Goal: Task Accomplishment & Management: Complete application form

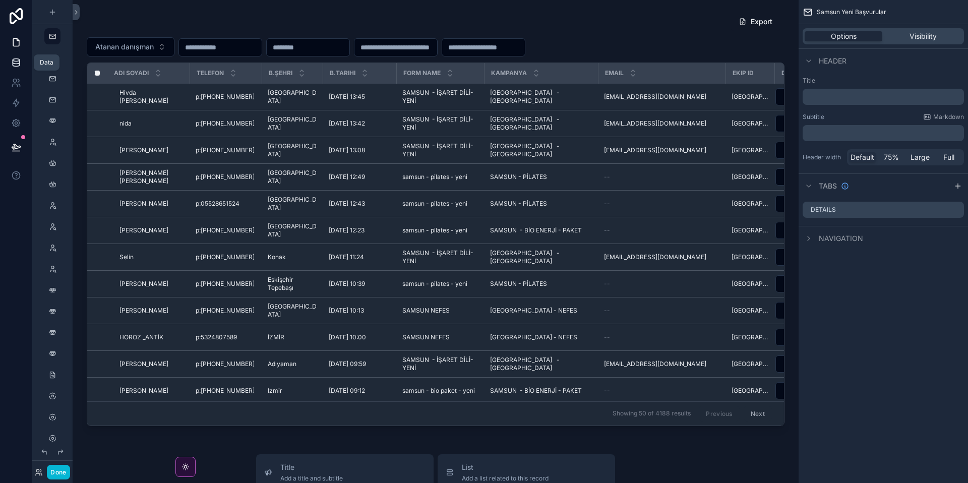
click at [13, 56] on link at bounding box center [16, 62] width 32 height 20
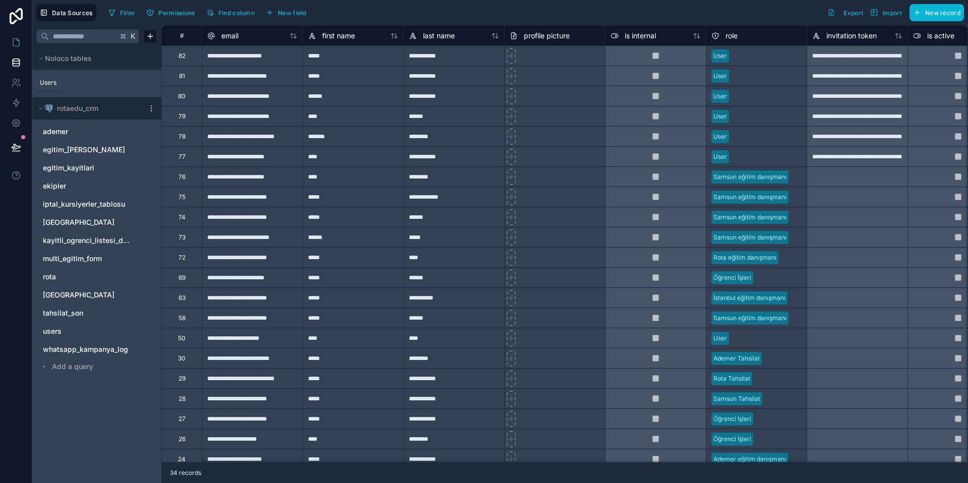
drag, startPoint x: 19, startPoint y: 81, endPoint x: 15, endPoint y: 61, distance: 20.5
click at [19, 81] on icon at bounding box center [19, 80] width 2 height 3
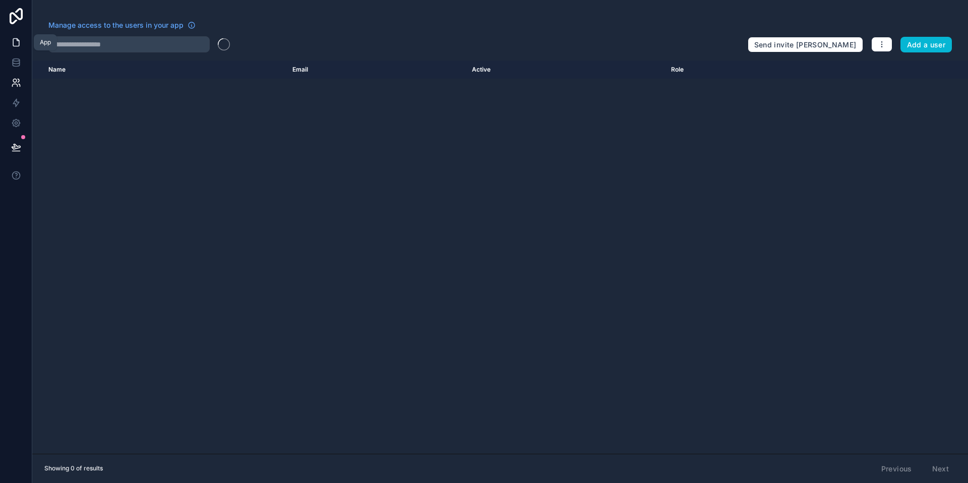
click at [14, 42] on icon at bounding box center [16, 42] width 10 height 10
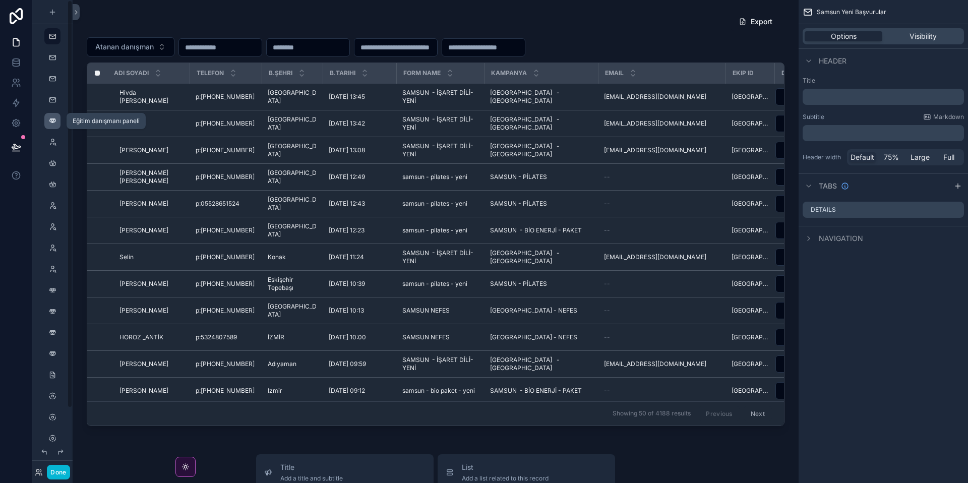
click at [50, 124] on icon "scrollable content" at bounding box center [52, 121] width 8 height 8
click at [55, 123] on icon "scrollable content" at bounding box center [52, 121] width 8 height 8
click at [51, 121] on icon "scrollable content" at bounding box center [52, 121] width 8 height 8
click at [47, 120] on div "scrollable content" at bounding box center [52, 121] width 12 height 16
click at [65, 473] on button "Done" at bounding box center [58, 472] width 23 height 15
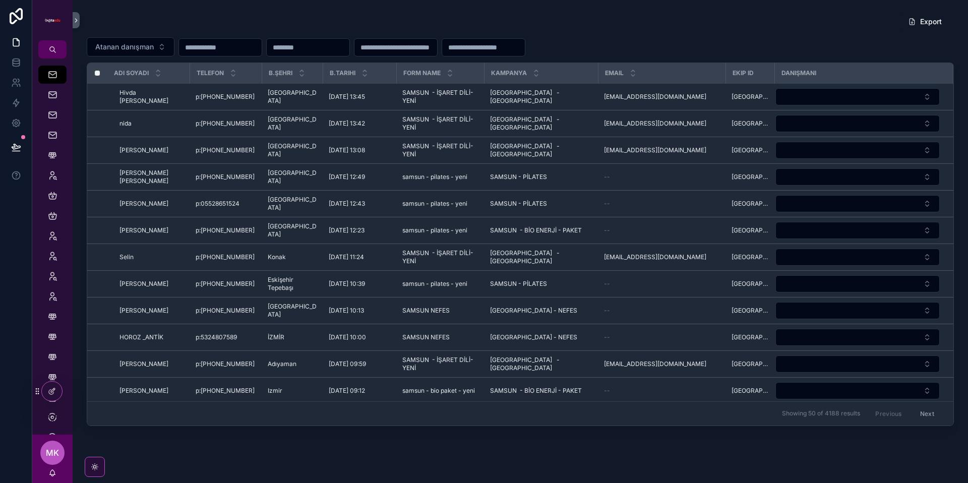
click at [310, 24] on div "Export" at bounding box center [520, 21] width 867 height 19
click at [56, 156] on icon "scrollable content" at bounding box center [52, 155] width 10 height 10
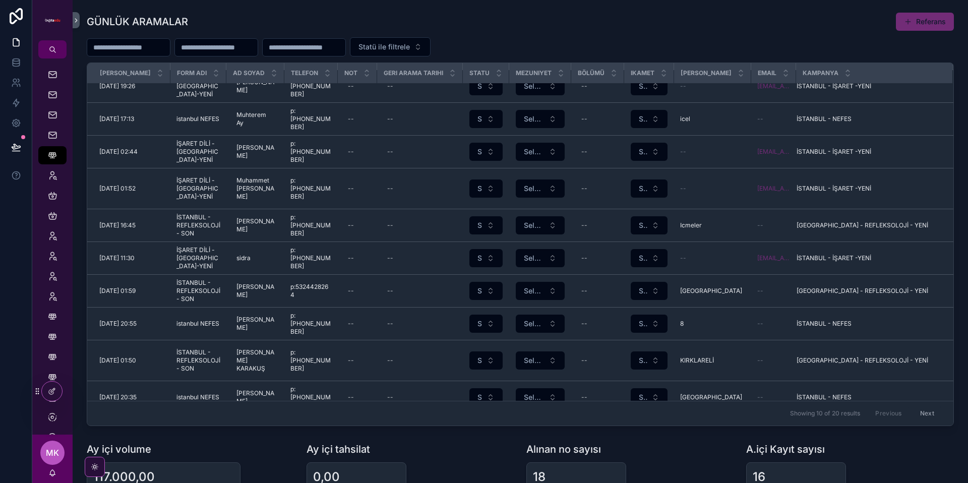
click at [549, 416] on div "Showing 10 of 20 results Previous Next" at bounding box center [520, 413] width 866 height 24
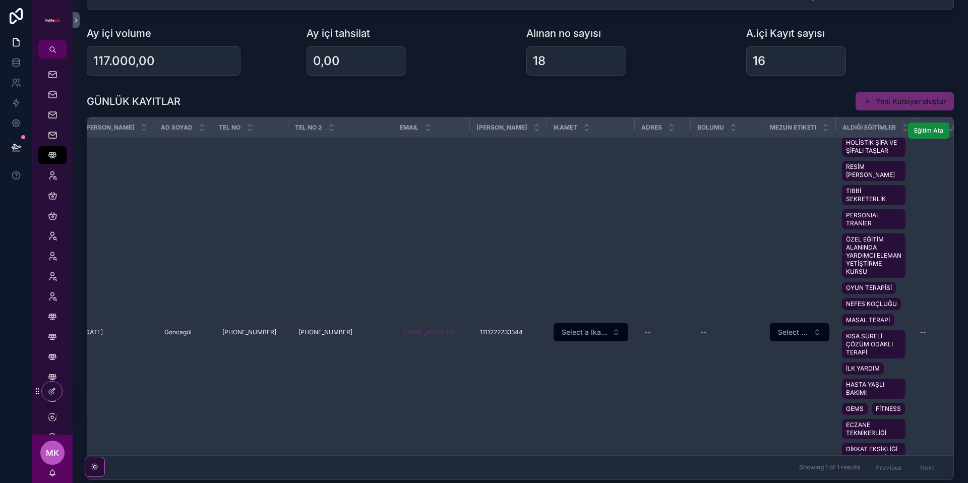
scroll to position [0, 16]
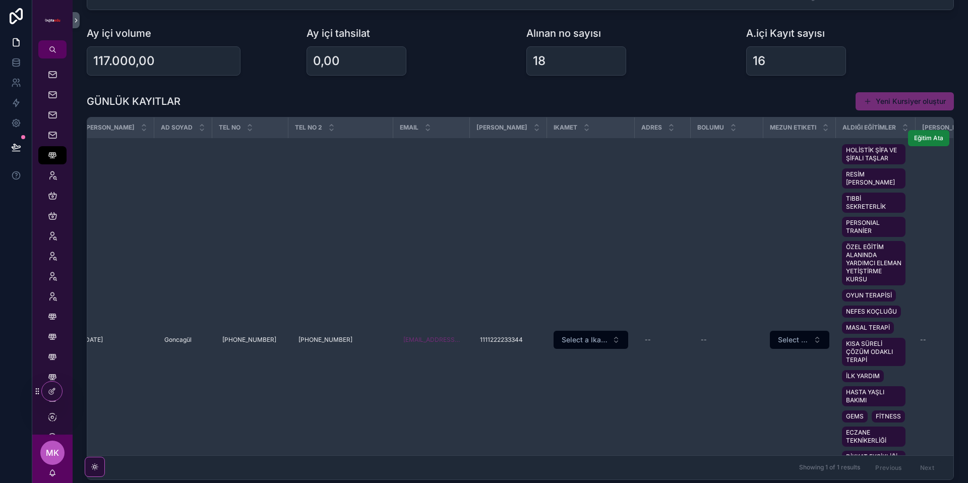
click at [934, 139] on span "Eğitim Ata" at bounding box center [928, 138] width 29 height 8
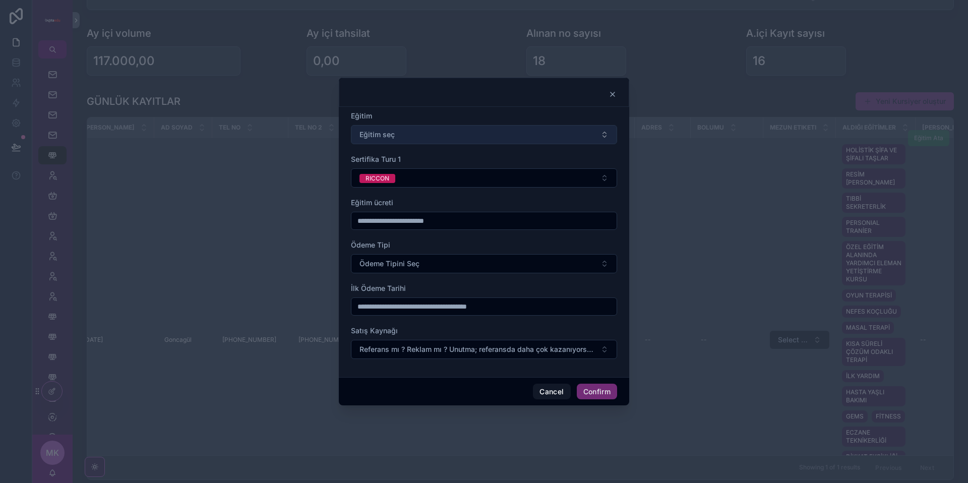
click at [447, 126] on button "Eğitim seç" at bounding box center [484, 134] width 266 height 19
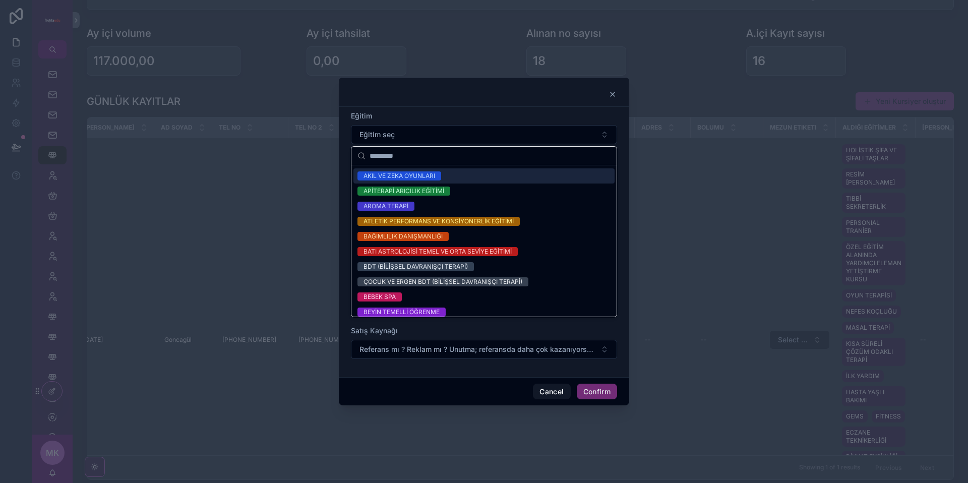
scroll to position [0, 0]
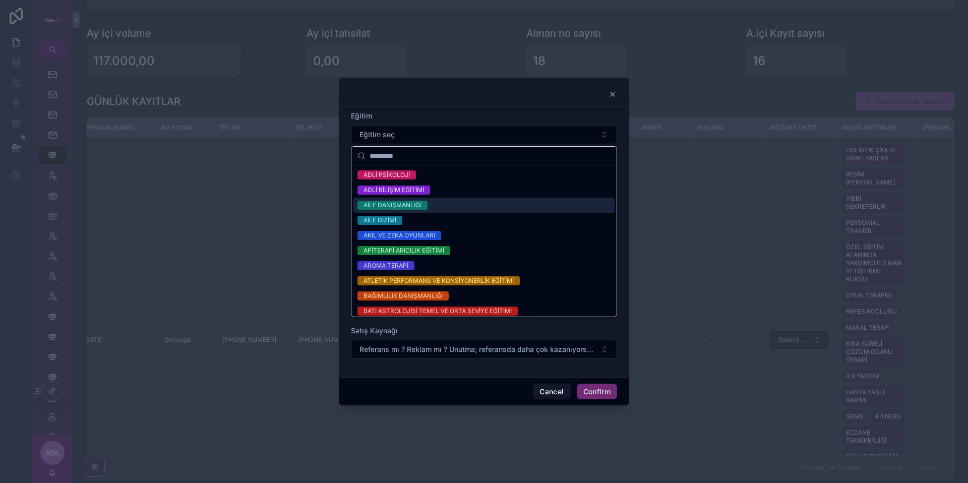
click at [465, 112] on div "Eğitim" at bounding box center [484, 116] width 266 height 10
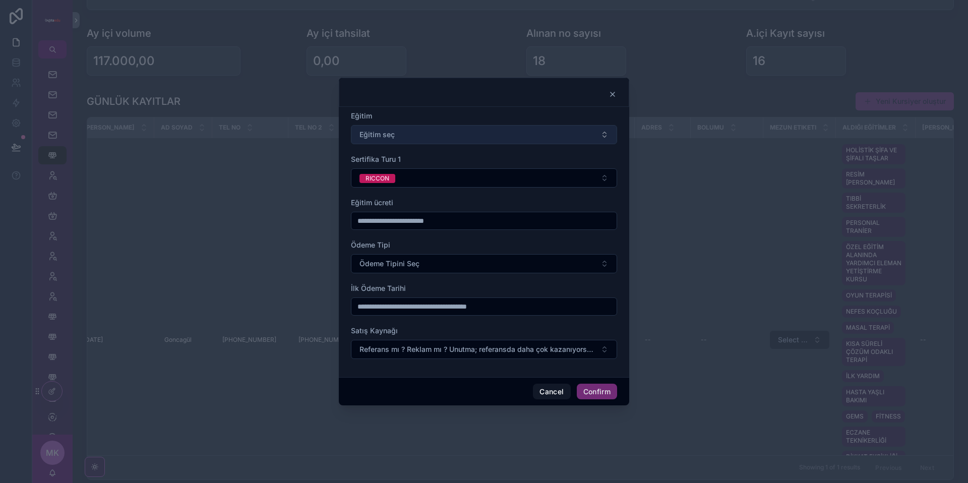
click at [411, 141] on button "Eğitim seç" at bounding box center [484, 134] width 266 height 19
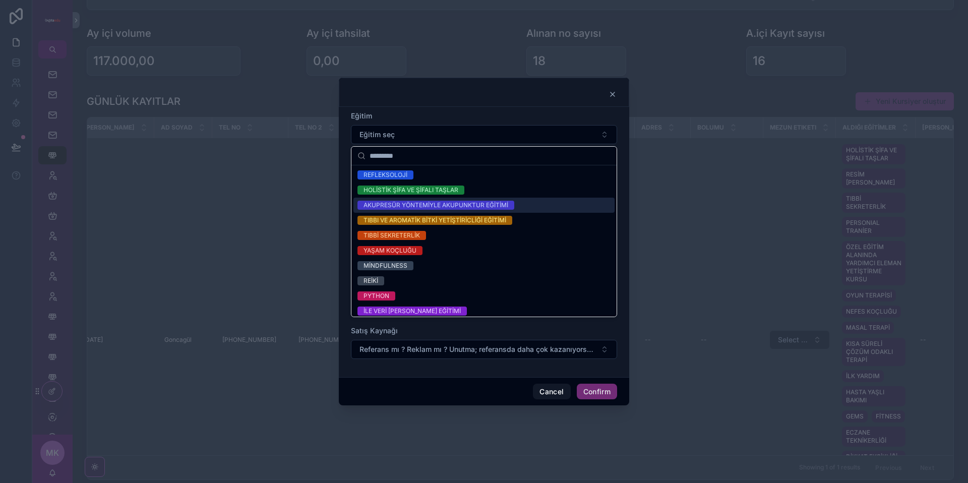
scroll to position [946, 0]
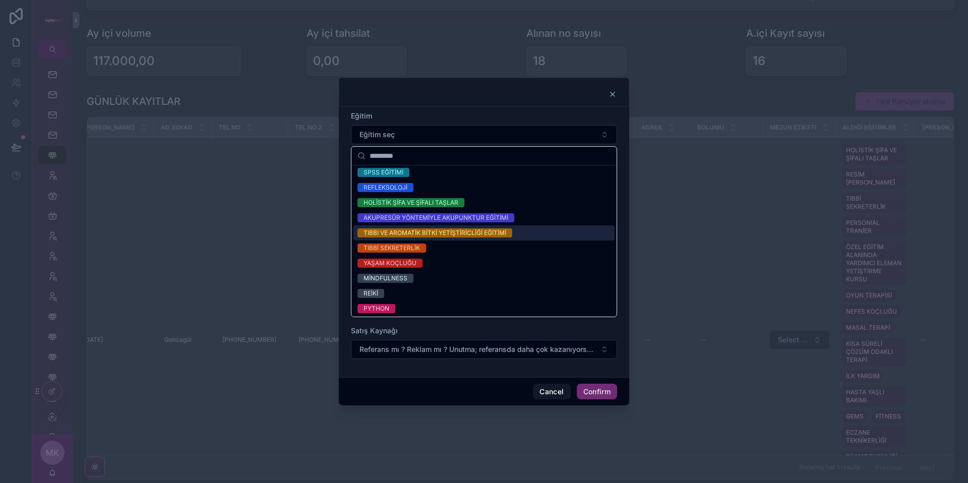
click at [449, 234] on div "TIBBI VE AROMATİK BİTKİ YETİŞTİRİCLİĞİ EĞİTİMİ" at bounding box center [435, 232] width 143 height 9
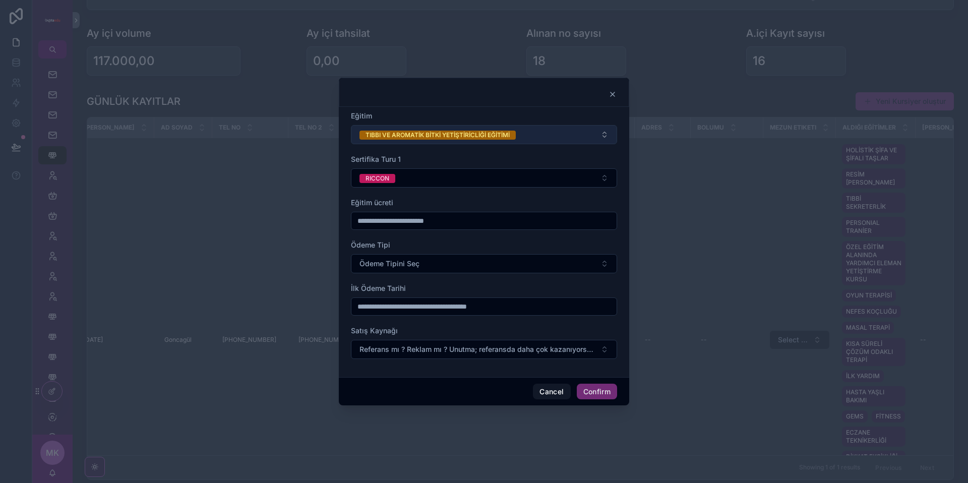
click at [431, 136] on div "TIBBI VE AROMATİK BİTKİ YETİŞTİRİCLİĞİ EĞİTİMİ" at bounding box center [438, 135] width 144 height 9
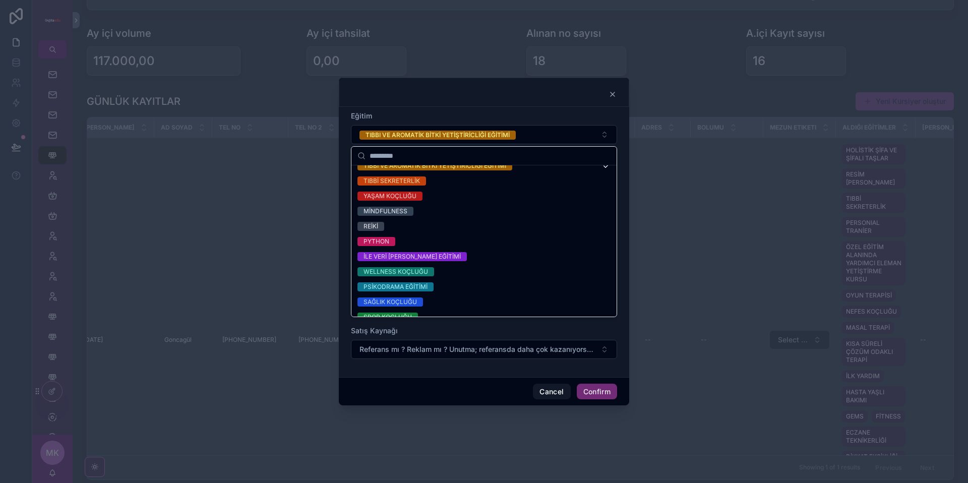
scroll to position [1038, 0]
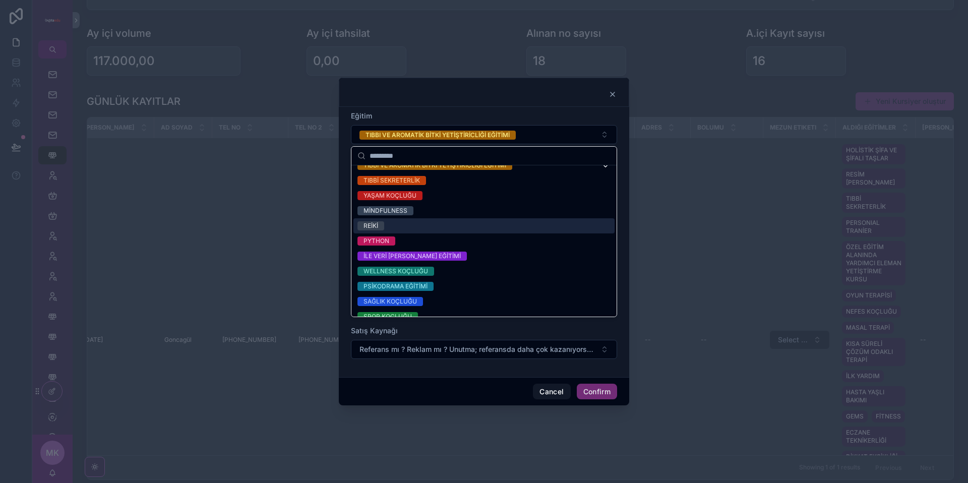
click at [439, 224] on div "REİKİ" at bounding box center [483, 225] width 261 height 15
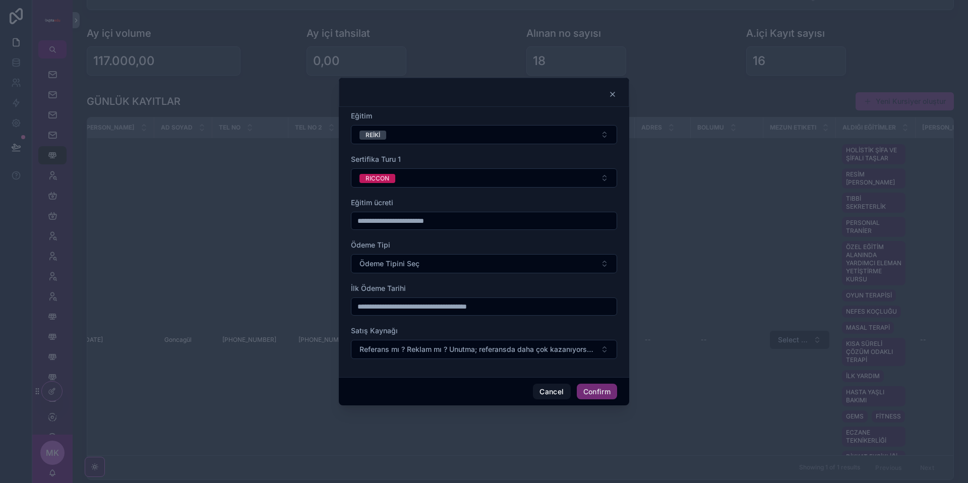
click at [438, 226] on input "text" at bounding box center [483, 221] width 265 height 14
type input "*****"
click at [342, 263] on div "Eğitim REİKİ Sertifika Turu 1 RICCON Eğitim ücreti ***** Ödeme Tipi Ödeme Tipin…" at bounding box center [484, 242] width 290 height 270
click at [371, 260] on span "Ödeme Tipini Seç" at bounding box center [389, 264] width 60 height 10
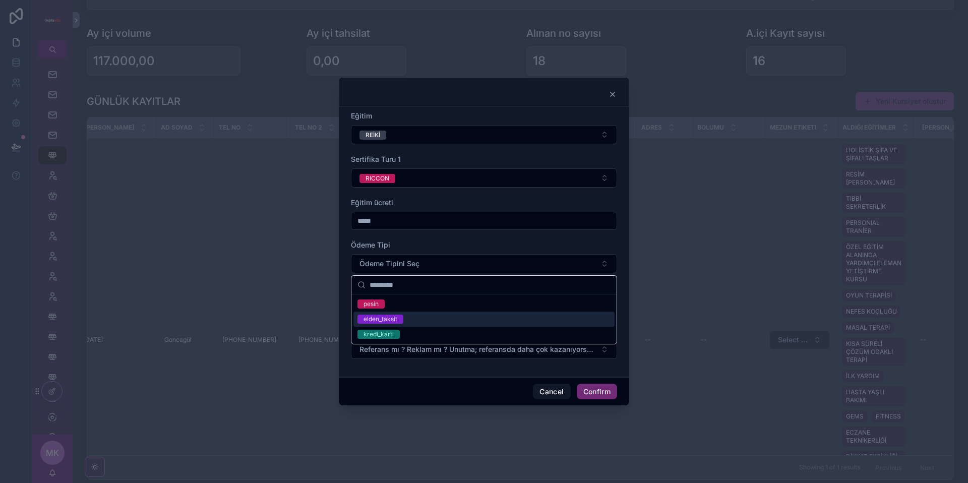
click at [408, 316] on div "elden_taksit" at bounding box center [483, 319] width 261 height 15
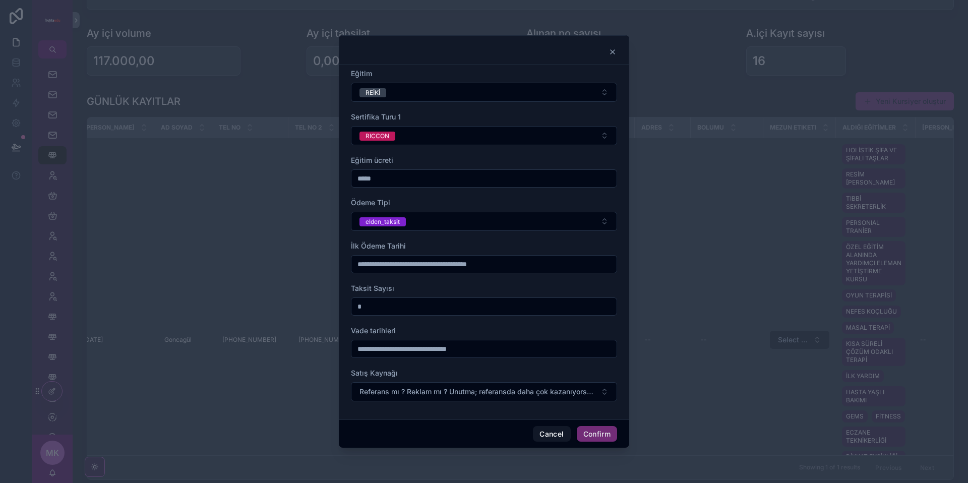
click at [376, 303] on input "*" at bounding box center [483, 306] width 265 height 14
click at [391, 268] on input "text" at bounding box center [483, 264] width 265 height 14
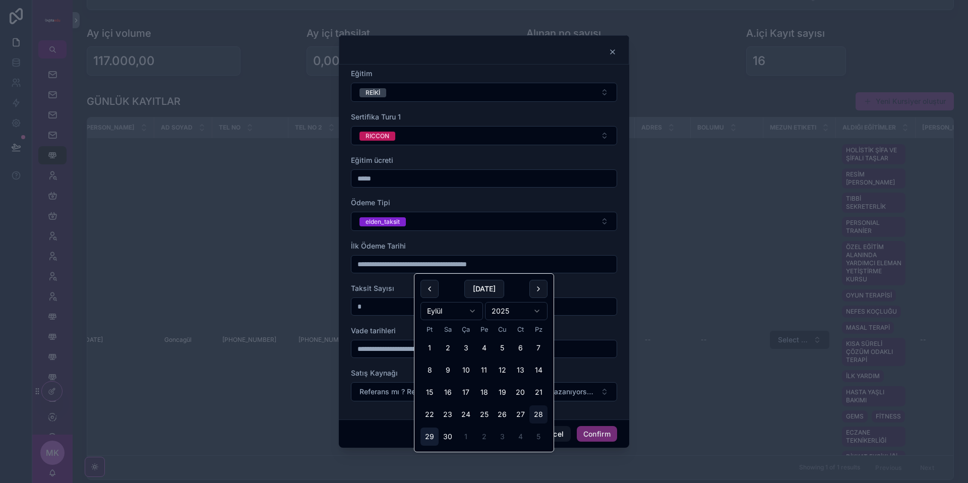
click at [428, 435] on button "29" at bounding box center [429, 437] width 18 height 18
type input "**********"
click at [360, 305] on input "*" at bounding box center [483, 306] width 265 height 14
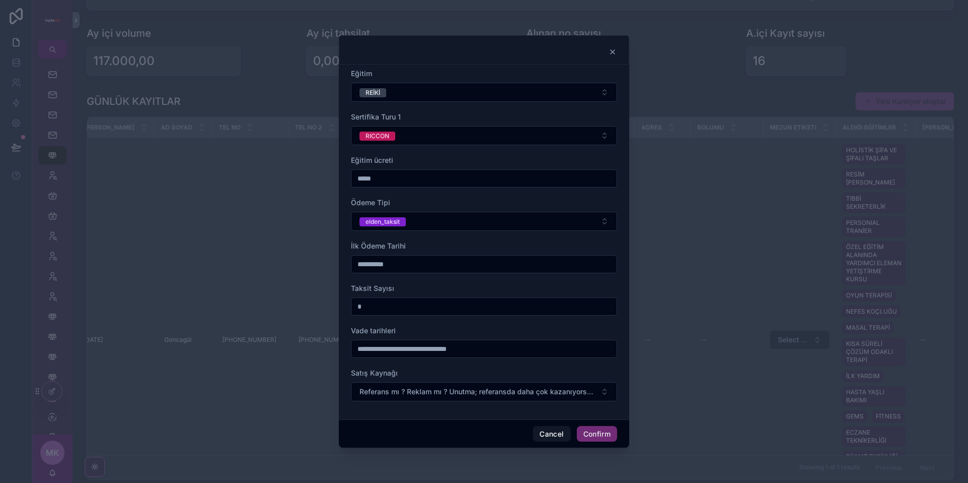
click at [398, 309] on input "*" at bounding box center [483, 306] width 265 height 14
click at [400, 308] on input "*" at bounding box center [483, 306] width 265 height 14
click at [402, 307] on input "text" at bounding box center [483, 306] width 265 height 14
type input "*"
click at [378, 354] on input "text" at bounding box center [483, 349] width 265 height 14
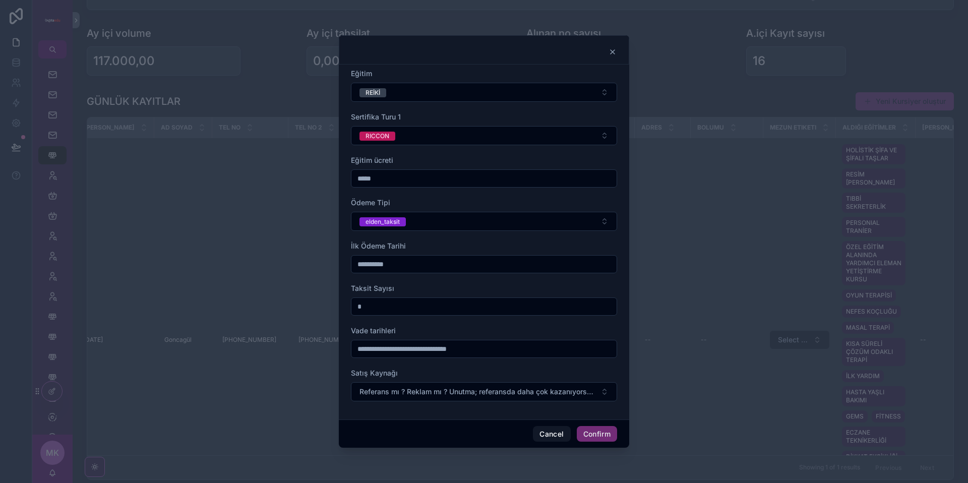
type input "**"
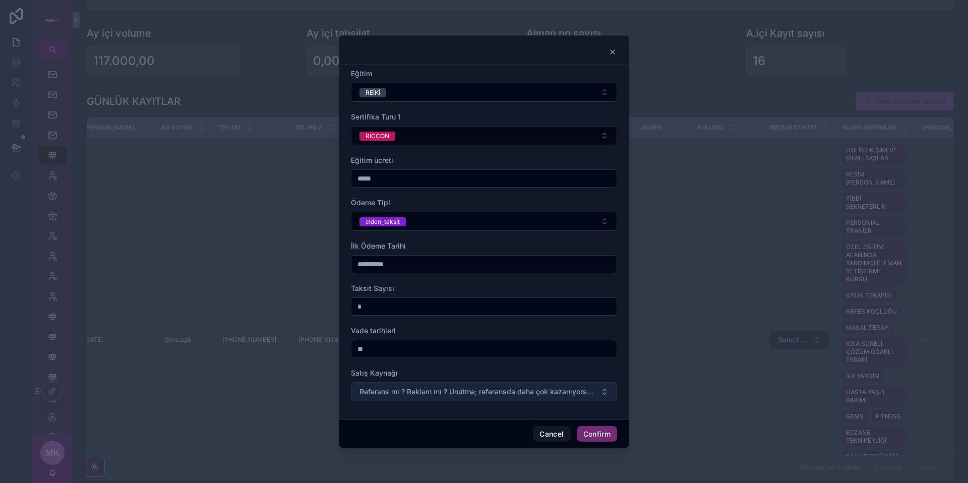
click at [413, 396] on button "Referans mı ? Reklam mı ? Unutma; referansda daha çok kazanıyorsun. 💵" at bounding box center [484, 391] width 266 height 19
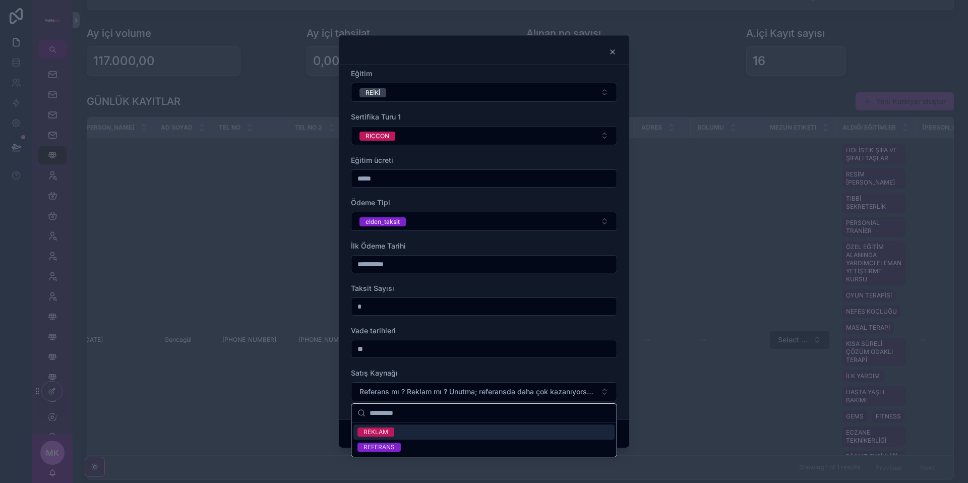
click at [406, 430] on div "REKLAM" at bounding box center [483, 432] width 261 height 15
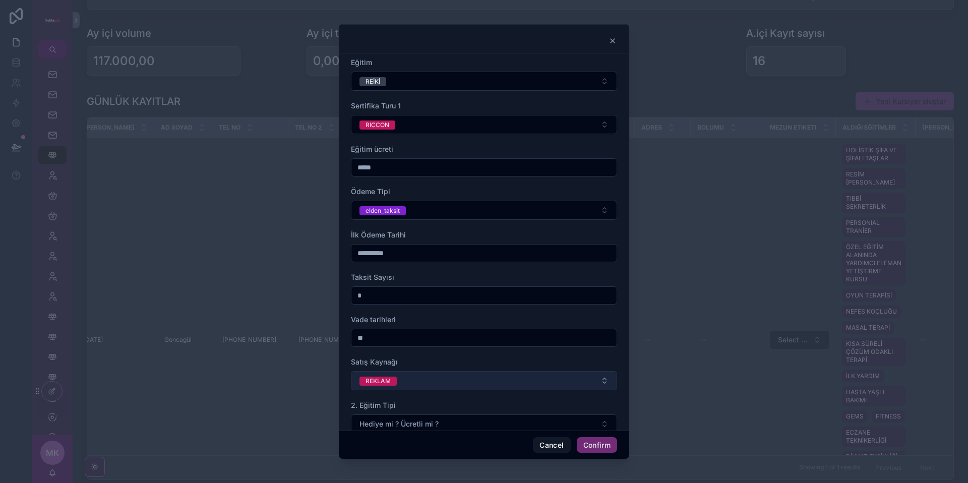
scroll to position [21, 0]
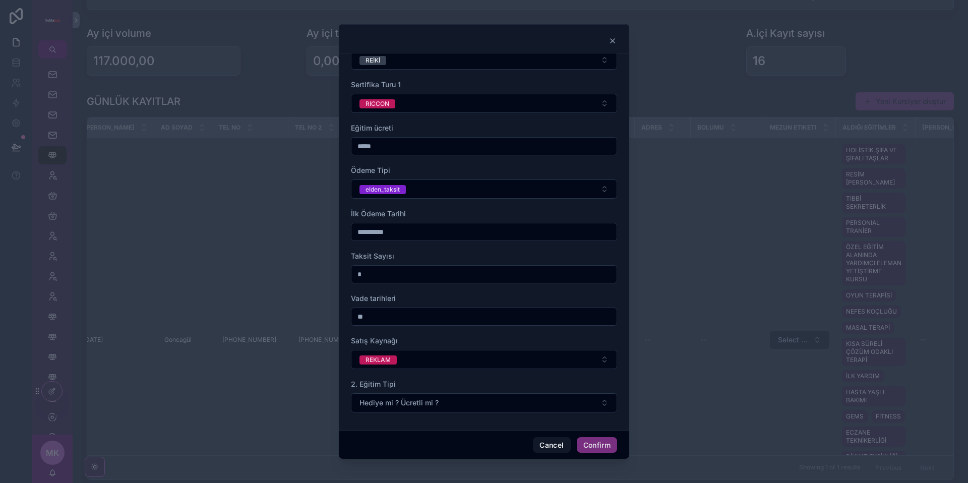
click at [600, 441] on button "Confirm" at bounding box center [597, 445] width 40 height 16
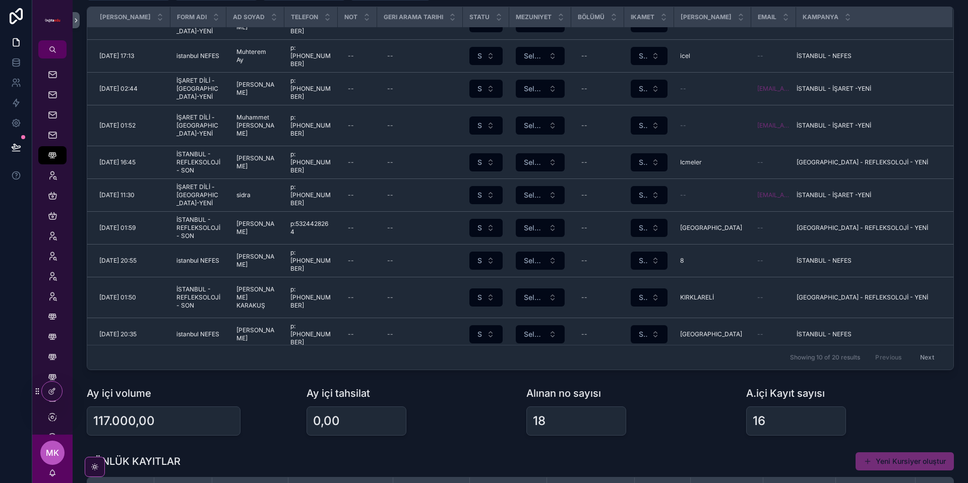
scroll to position [137, 0]
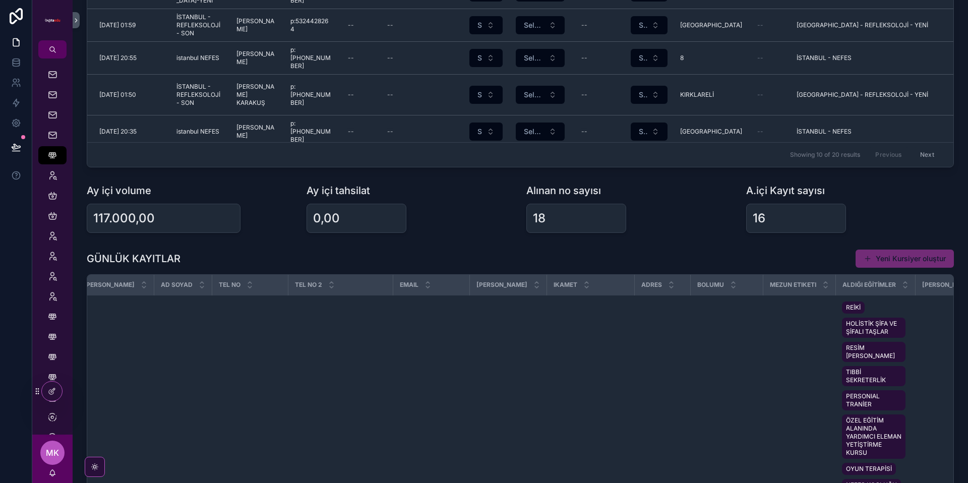
scroll to position [13, 0]
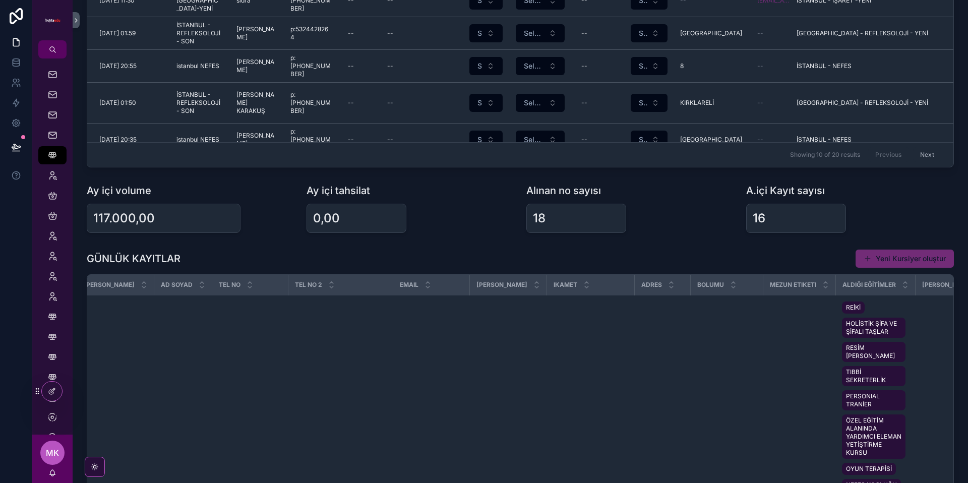
drag, startPoint x: 155, startPoint y: 213, endPoint x: 151, endPoint y: 217, distance: 5.7
click at [154, 213] on div "117.000,00" at bounding box center [163, 218] width 141 height 16
click at [139, 217] on div "117.000,00" at bounding box center [124, 218] width 62 height 16
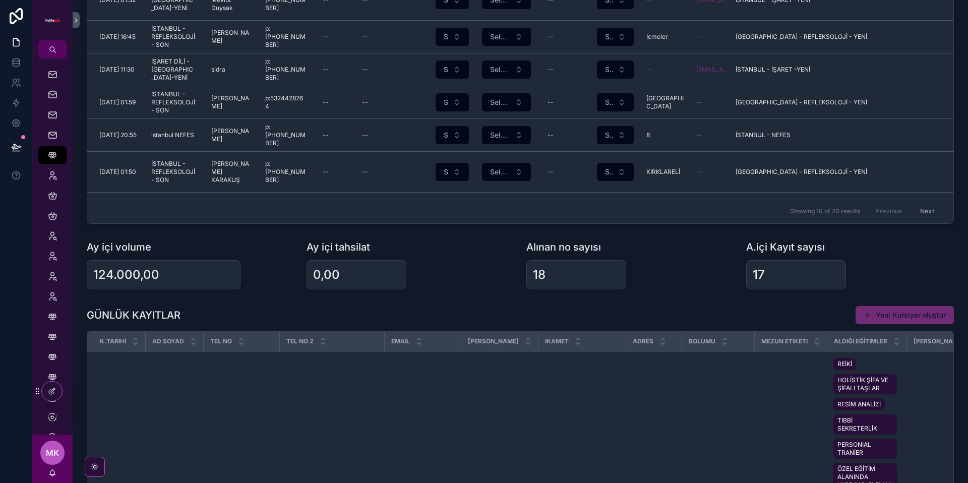
scroll to position [203, 0]
drag, startPoint x: 304, startPoint y: 240, endPoint x: 272, endPoint y: 240, distance: 31.3
click at [304, 240] on div "Ay içi tahsilat 0,00" at bounding box center [410, 263] width 220 height 57
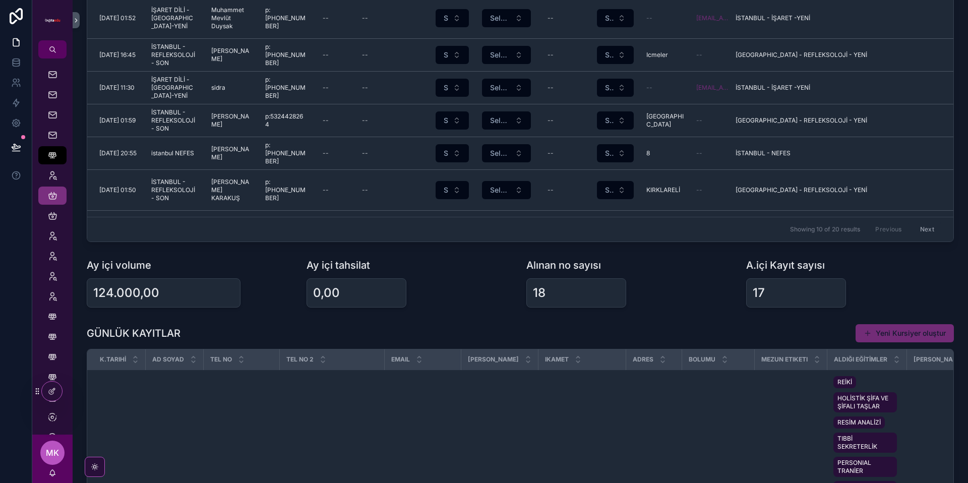
scroll to position [182, 0]
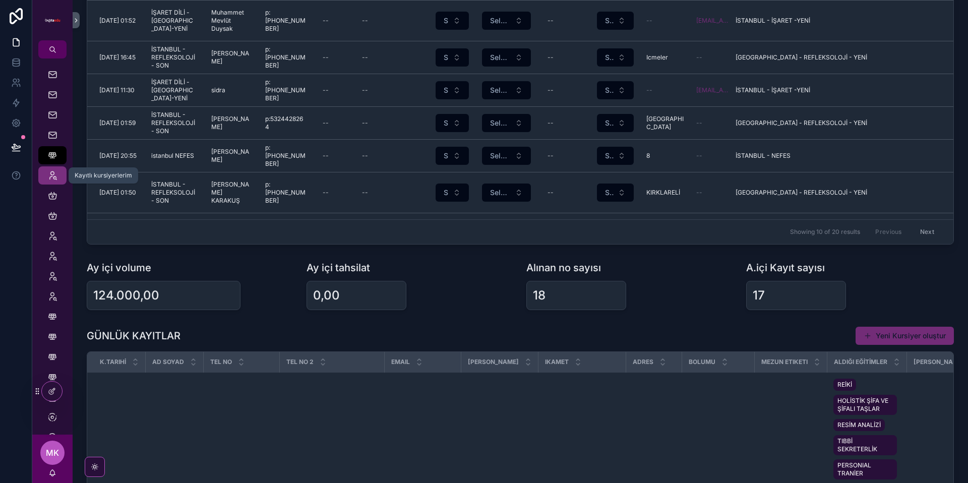
click at [55, 174] on icon "scrollable content" at bounding box center [52, 175] width 10 height 10
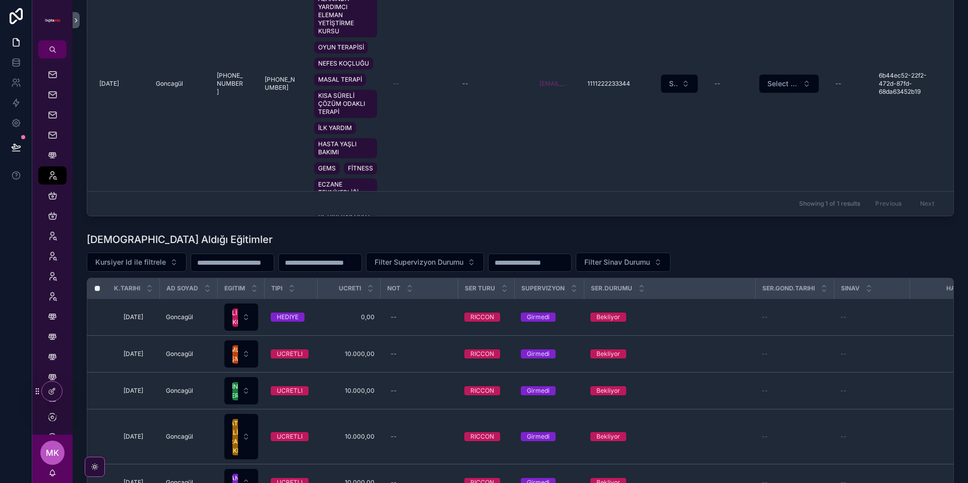
scroll to position [212, 0]
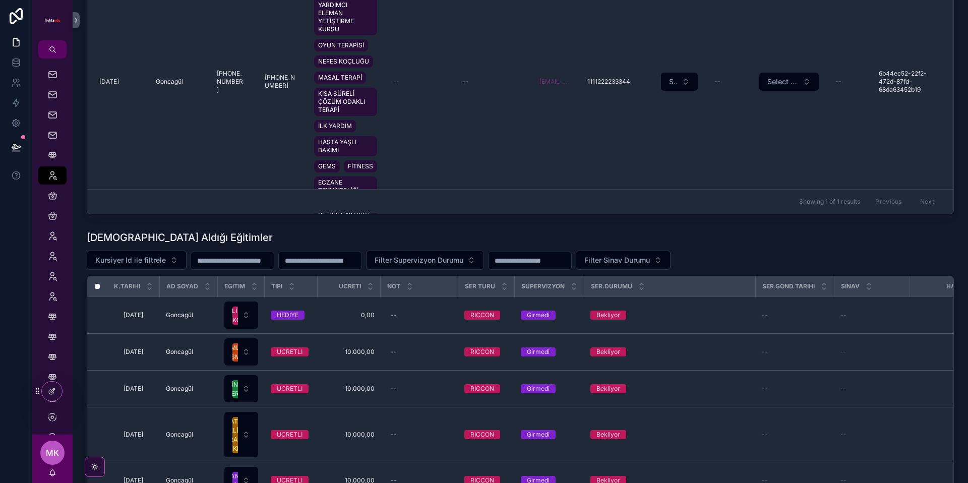
click at [480, 287] on tr "K.Tarihi ad soyad Egitim Tipi Ucreti Not SER Turu Supervizyon Ser.Durumu Ser.Go…" at bounding box center [536, 286] width 899 height 21
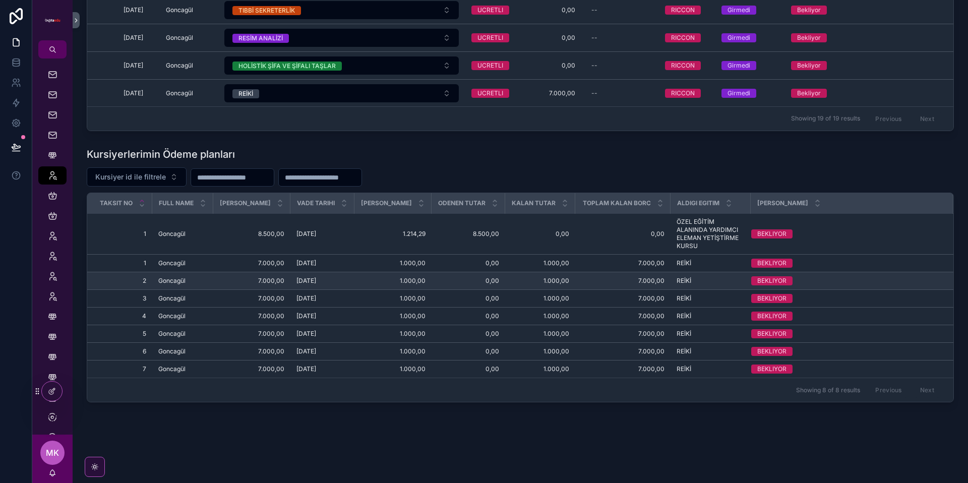
scroll to position [724, 0]
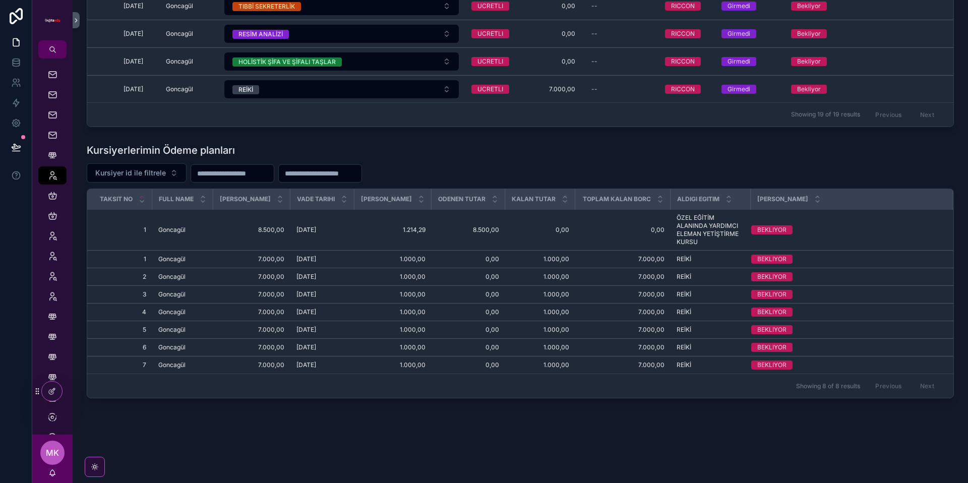
click at [214, 173] on input "scrollable content" at bounding box center [232, 173] width 83 height 14
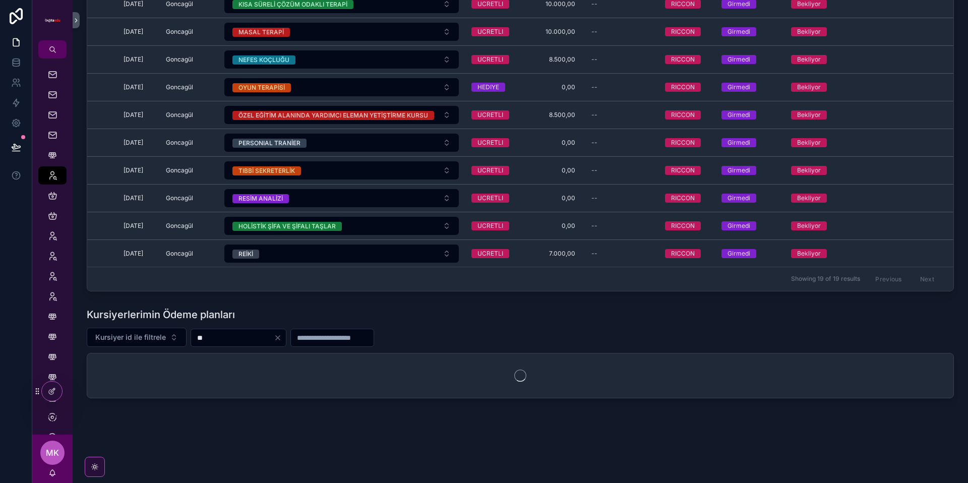
scroll to position [683, 0]
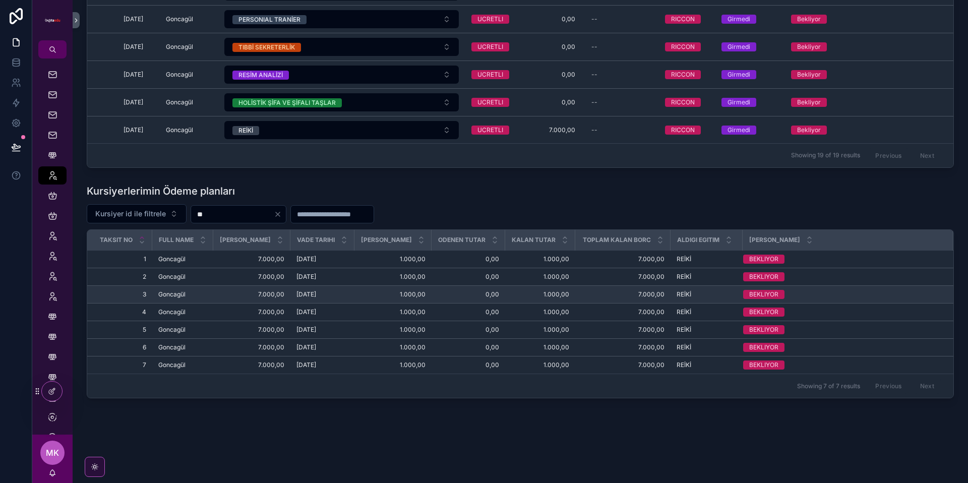
type input "**"
click at [751, 289] on td "BEKLIYOR" at bounding box center [848, 295] width 210 height 18
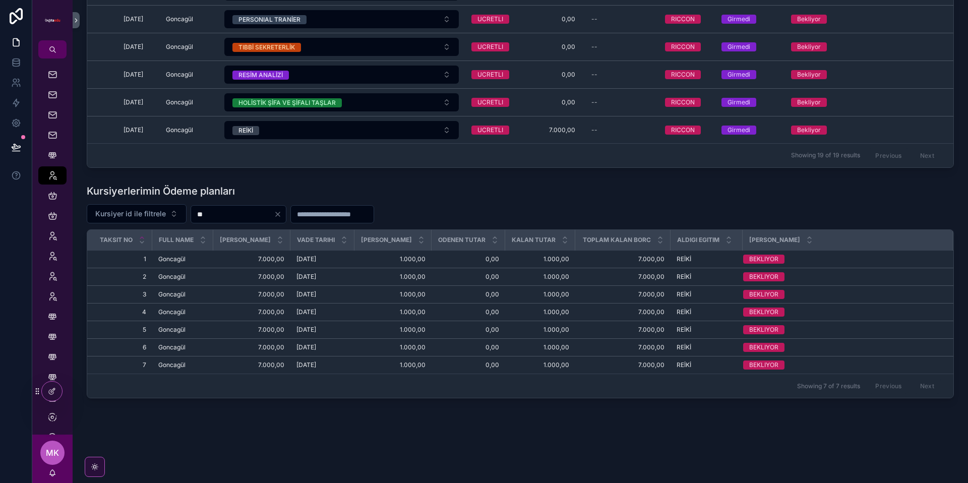
drag, startPoint x: 692, startPoint y: 221, endPoint x: 661, endPoint y: 213, distance: 32.2
click at [692, 221] on div "Kursiyer id ile filtrele **" at bounding box center [520, 213] width 867 height 19
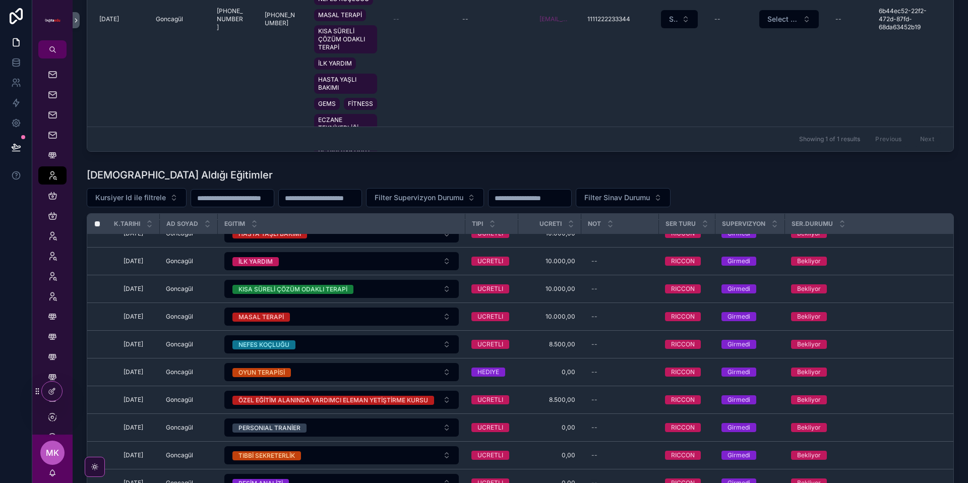
scroll to position [0, 0]
